Goal: Check status: Check status

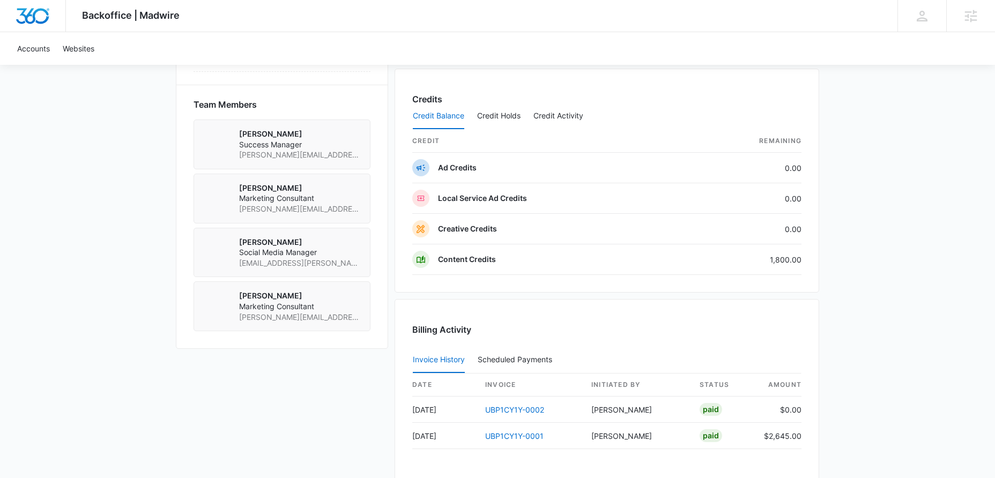
scroll to position [760, 0]
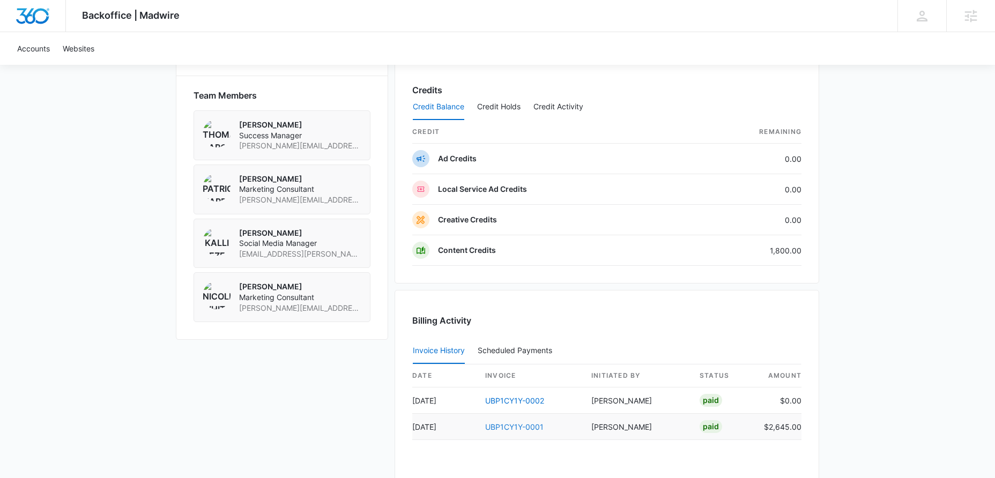
click at [517, 431] on link "UBP1CY1Y-0001" at bounding box center [514, 427] width 58 height 9
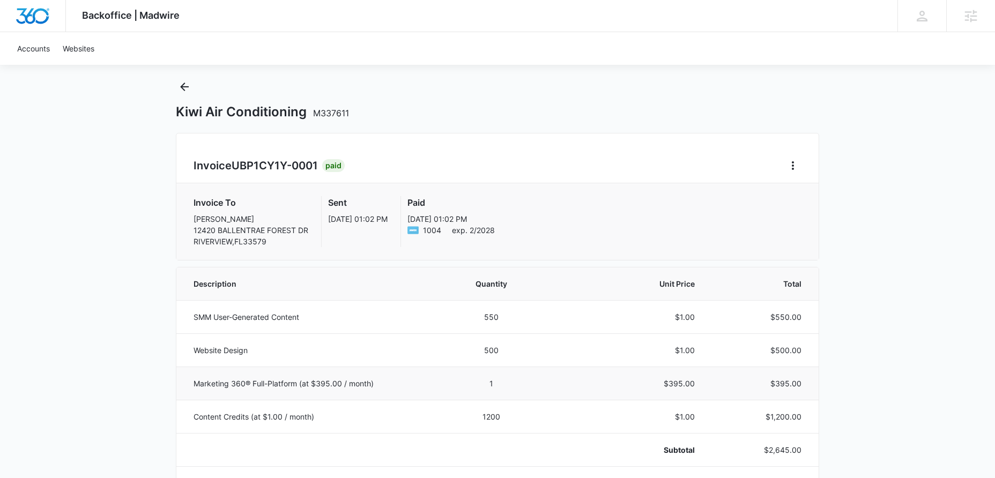
scroll to position [21, 0]
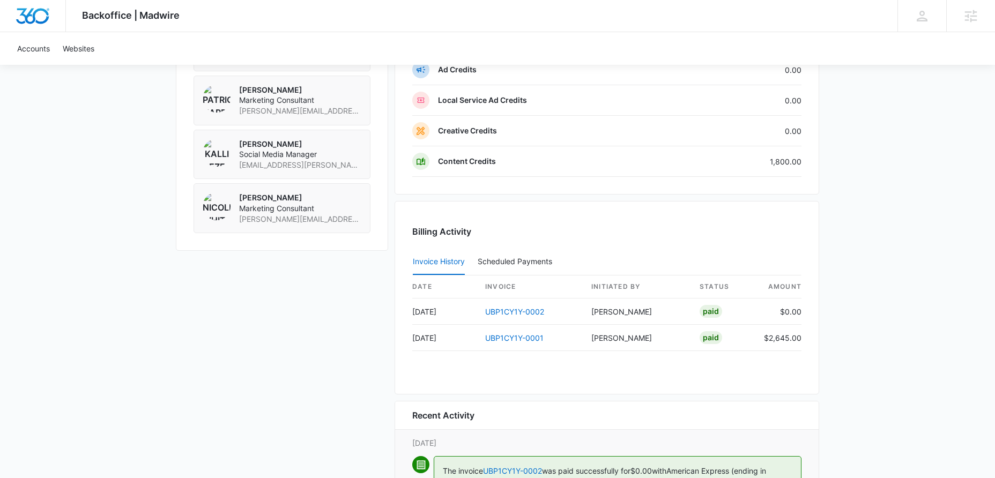
scroll to position [863, 0]
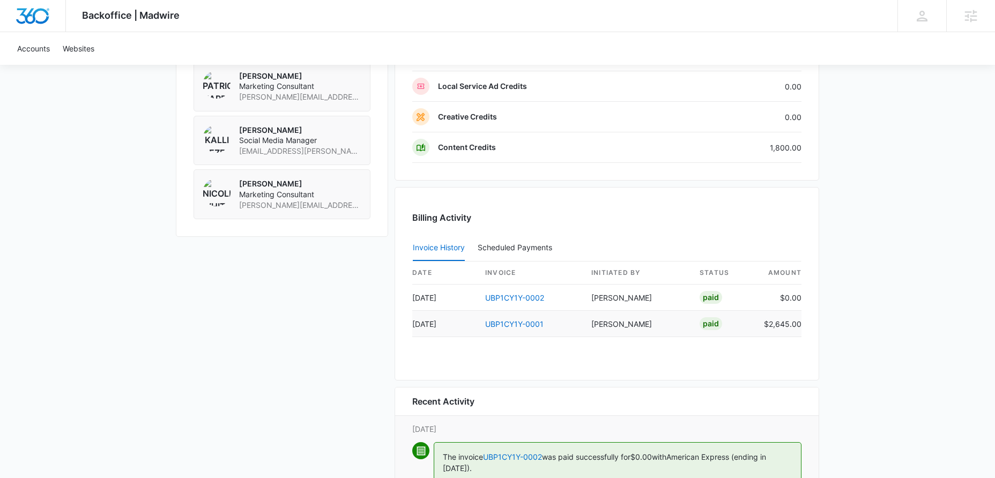
click at [518, 329] on td "UBP1CY1Y-0001" at bounding box center [530, 324] width 106 height 26
click at [520, 328] on link "UBP1CY1Y-0001" at bounding box center [514, 324] width 58 height 9
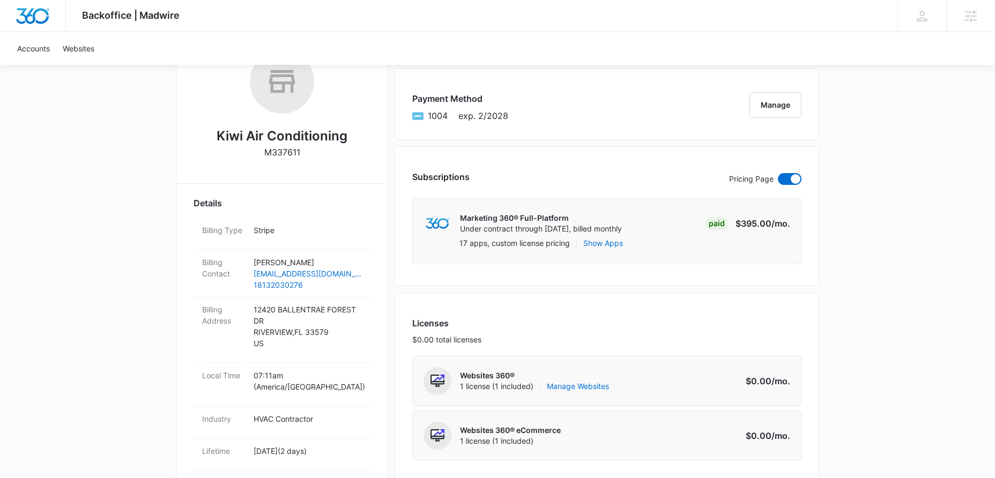
scroll to position [265, 0]
